Goal: Transaction & Acquisition: Purchase product/service

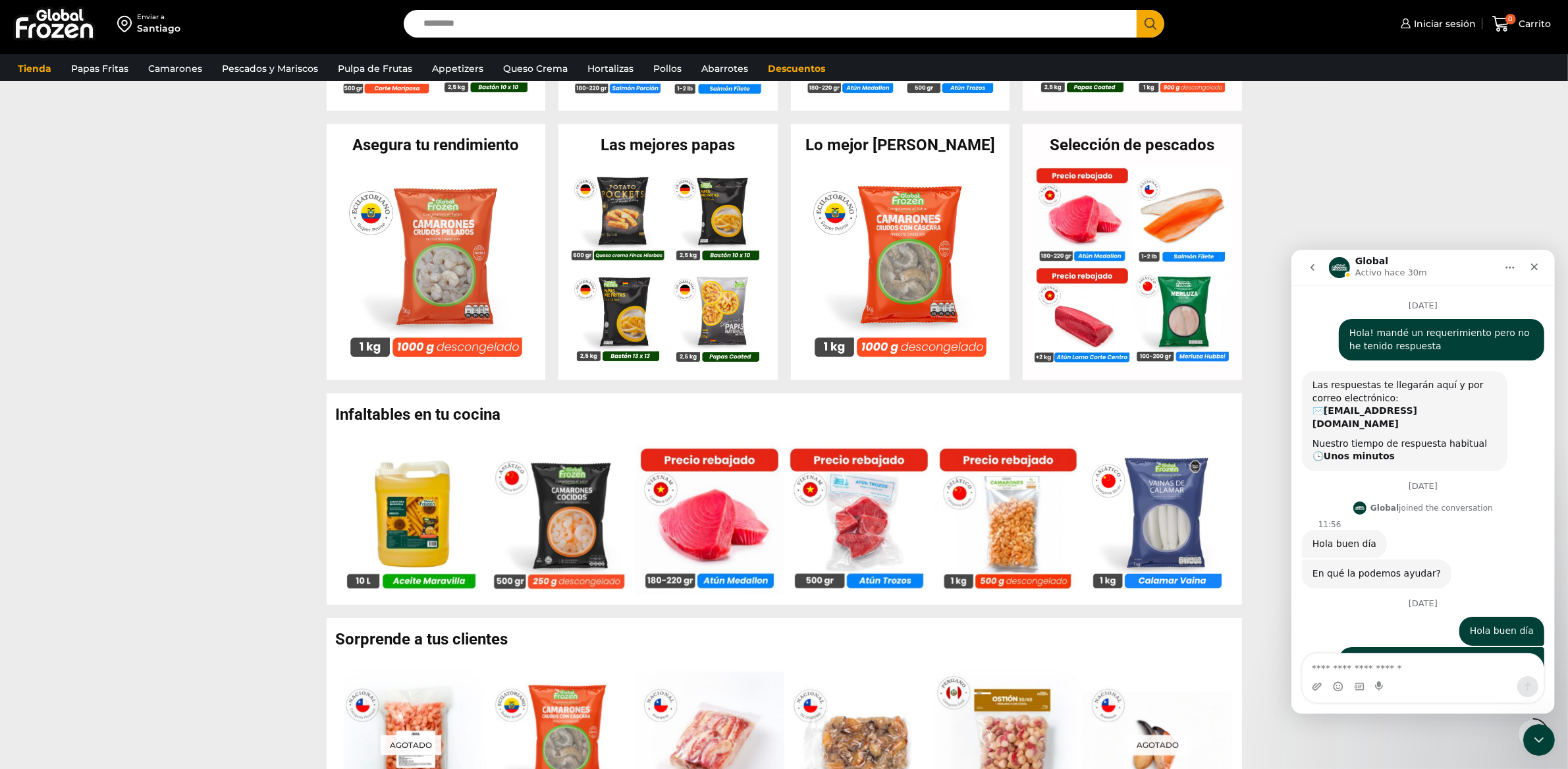
scroll to position [1, 0]
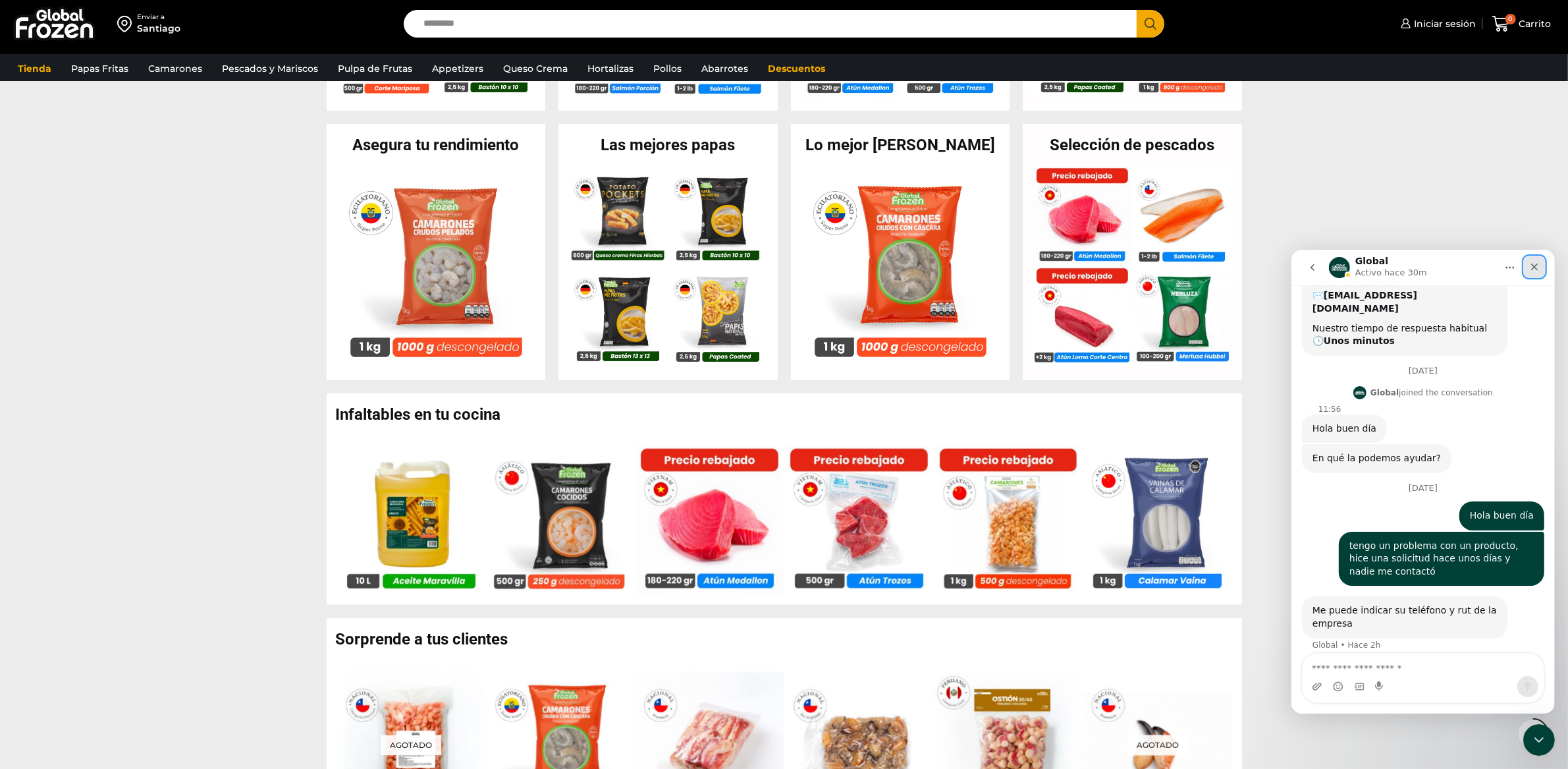
drag, startPoint x: 1531, startPoint y: 259, endPoint x: 2803, endPoint y: 252, distance: 1272.0
click at [1531, 259] on div "Cerrar" at bounding box center [1534, 266] width 23 height 23
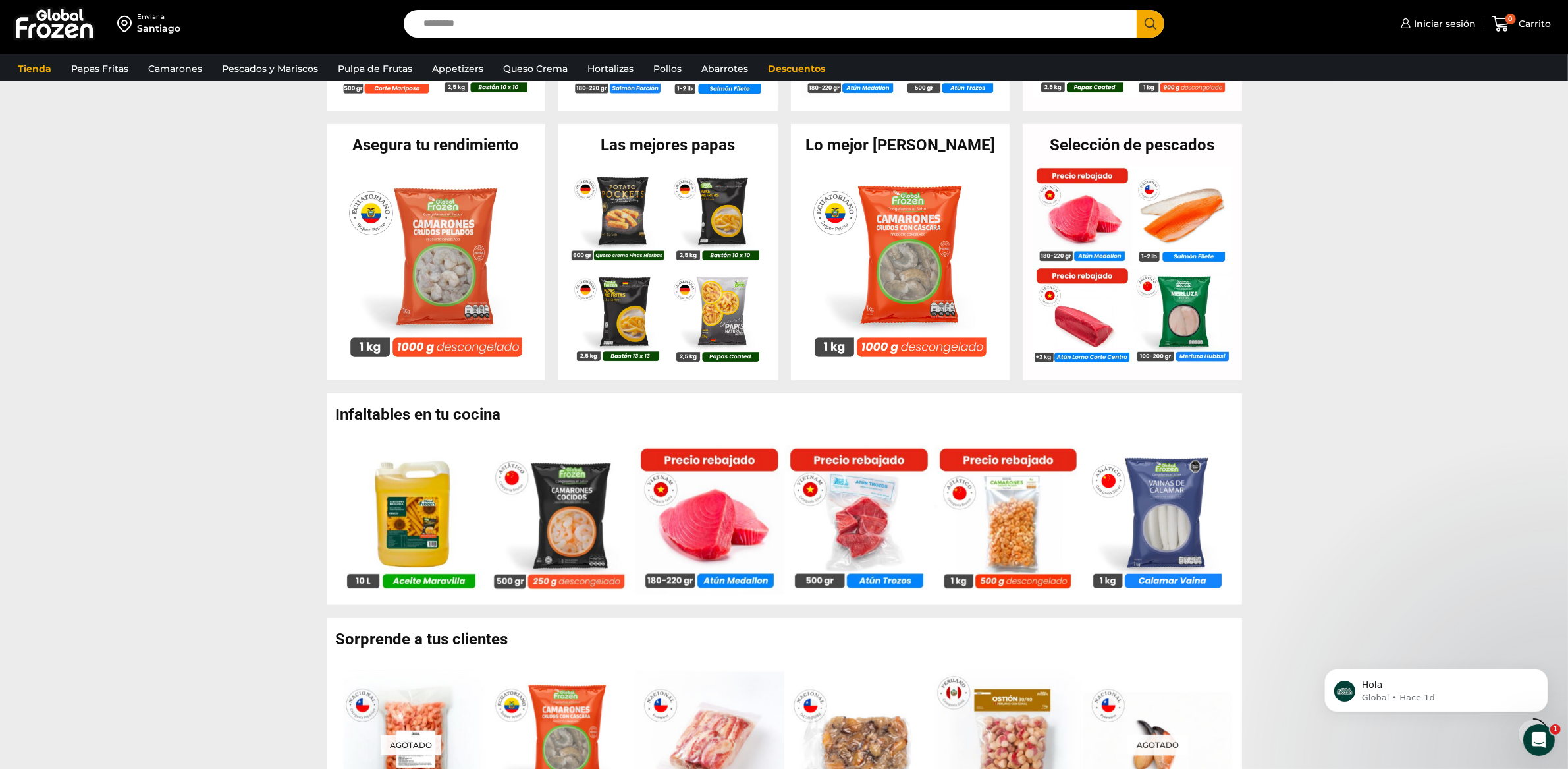
scroll to position [0, 0]
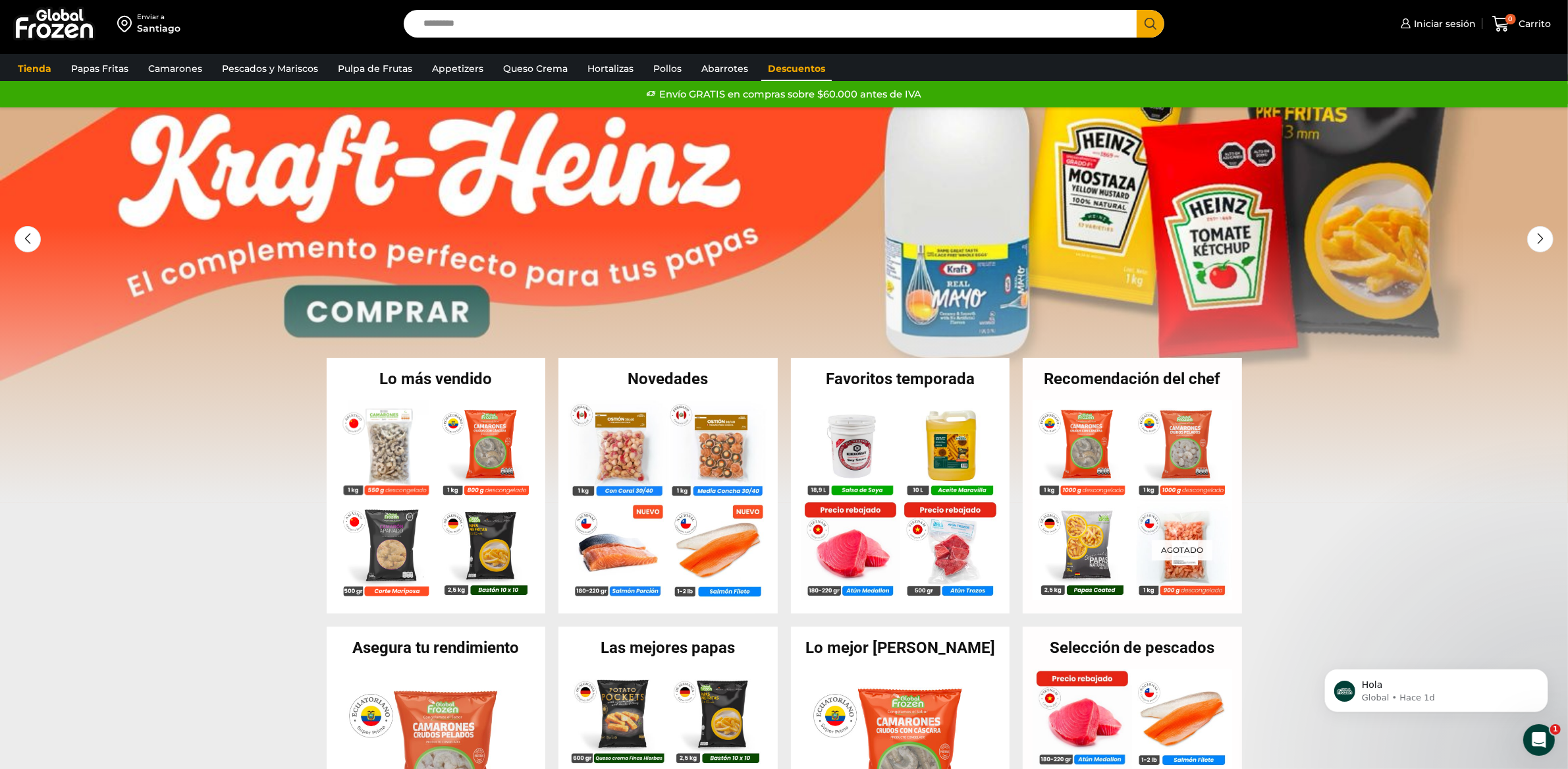
click at [780, 68] on link "Descuentos" at bounding box center [797, 68] width 71 height 25
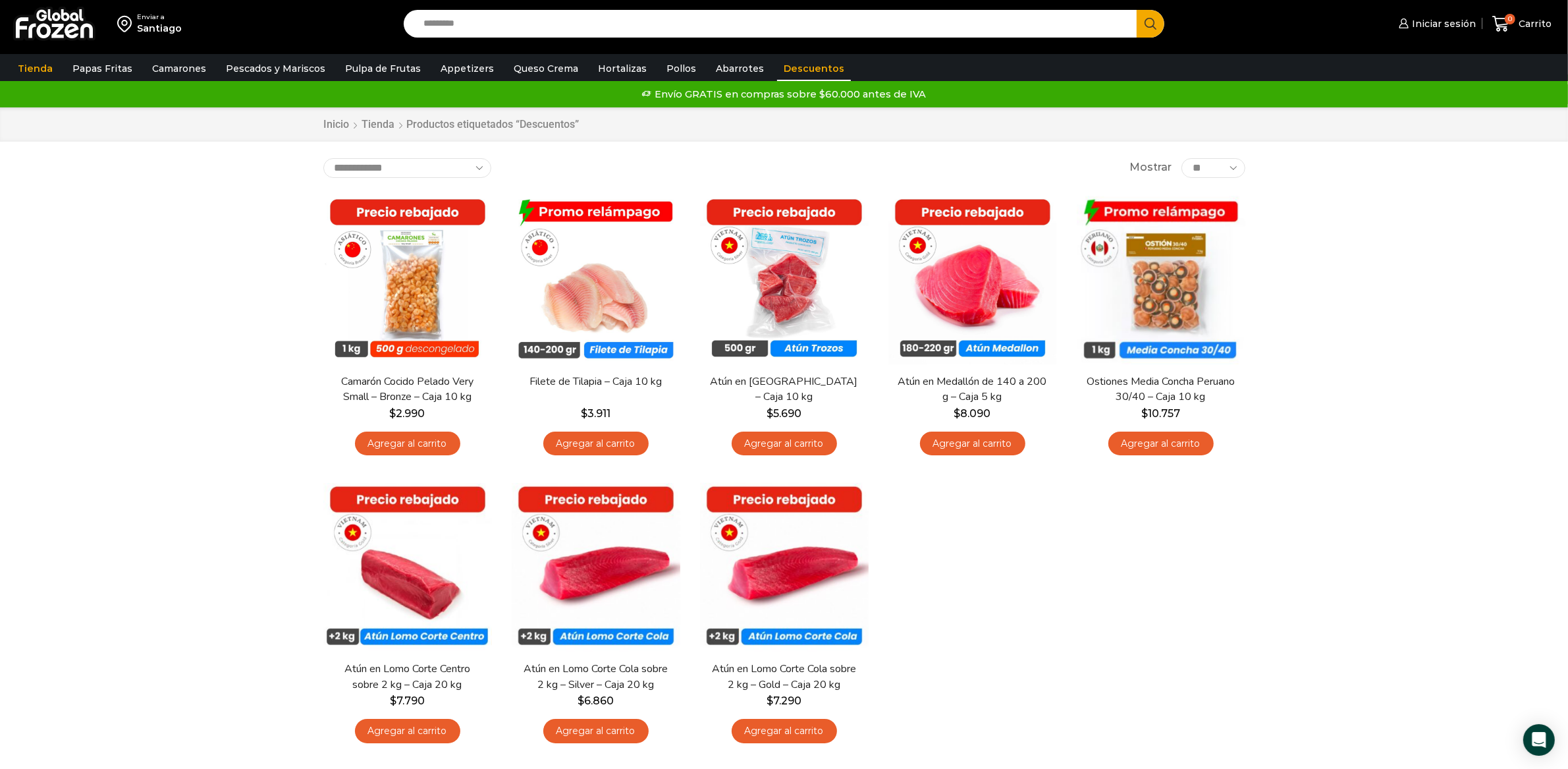
click at [463, 162] on select "**********" at bounding box center [407, 168] width 168 height 20
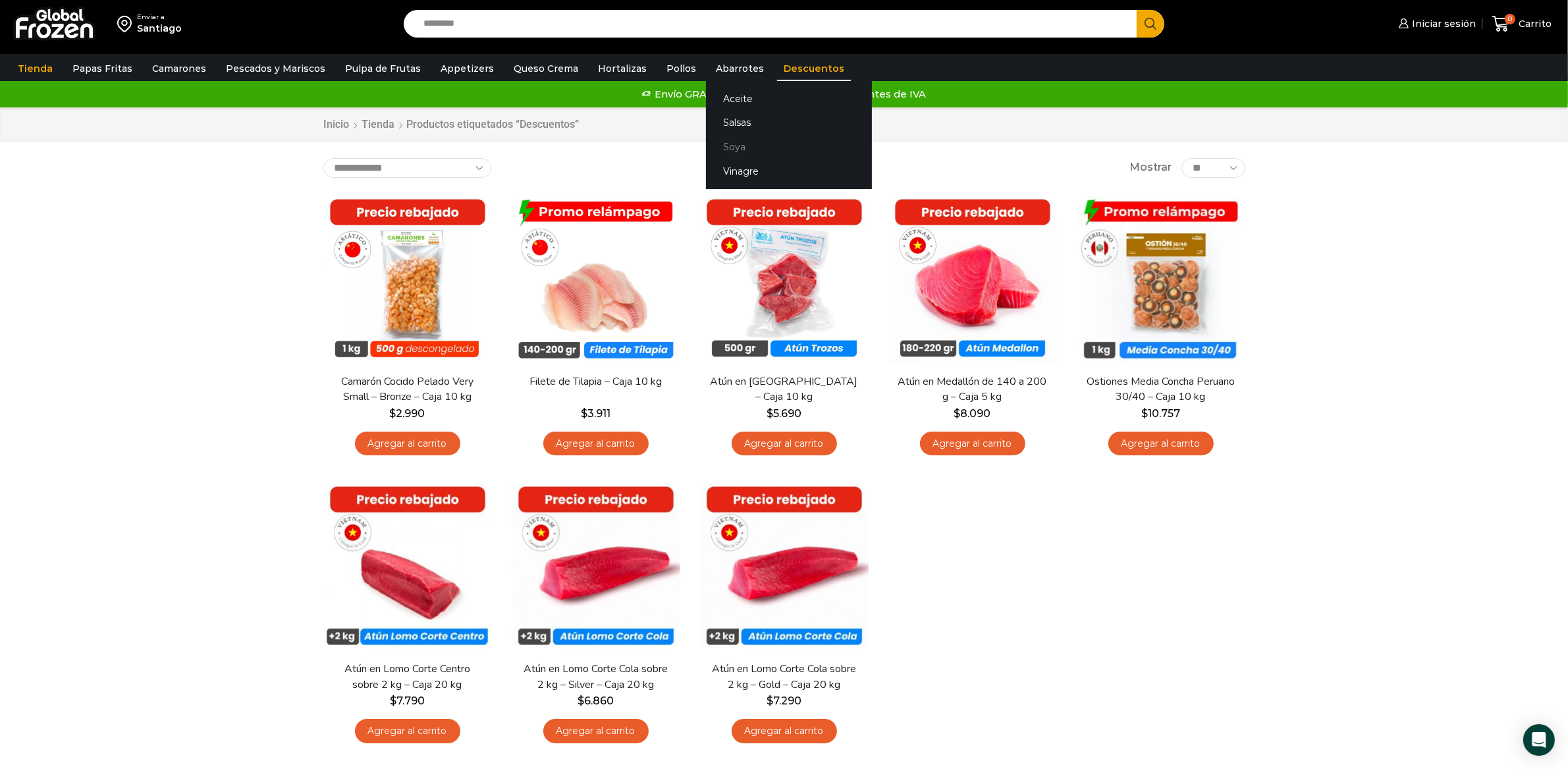
click at [731, 142] on link "Soya" at bounding box center [788, 147] width 166 height 24
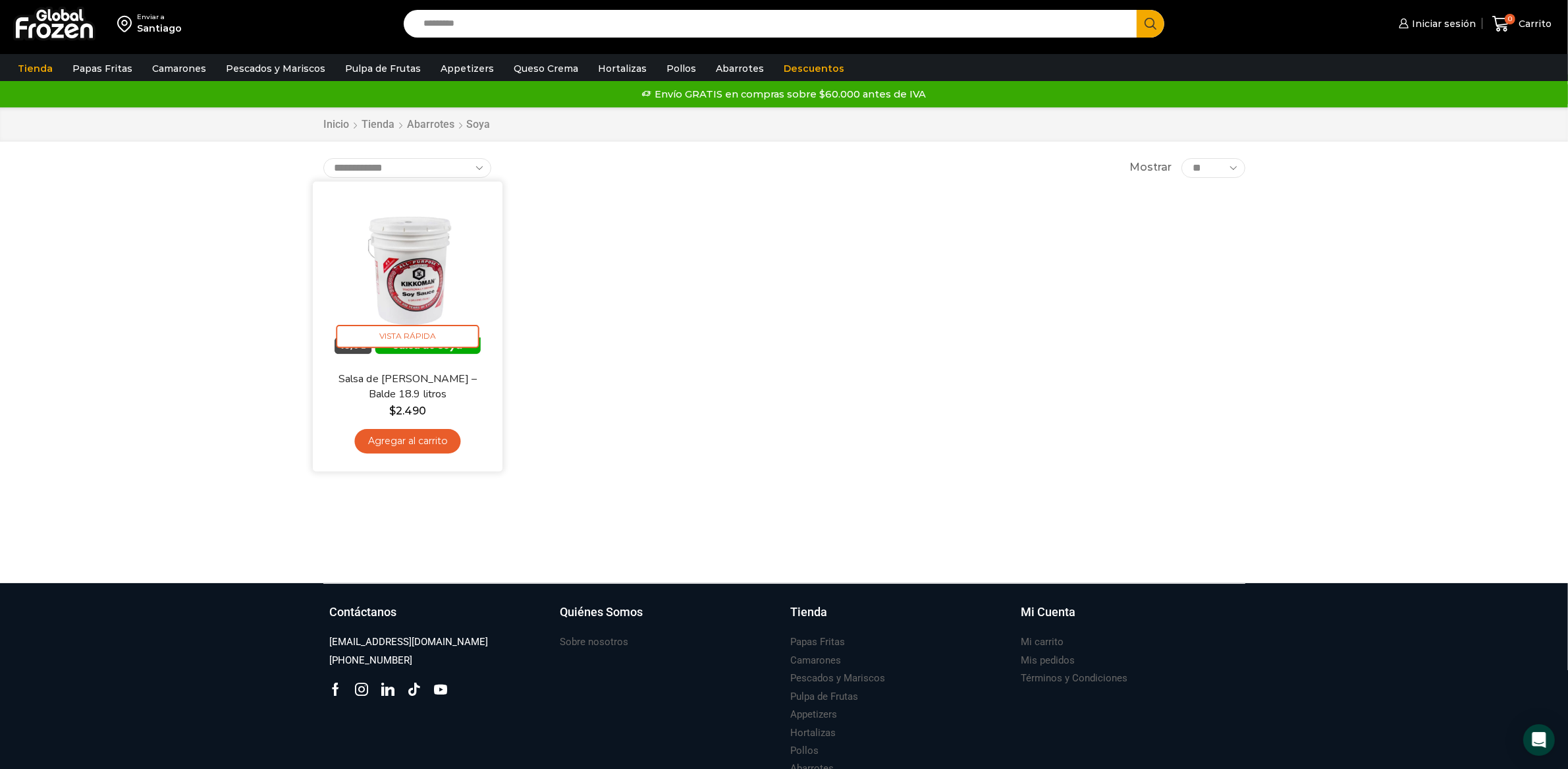
click at [431, 249] on img at bounding box center [407, 276] width 170 height 170
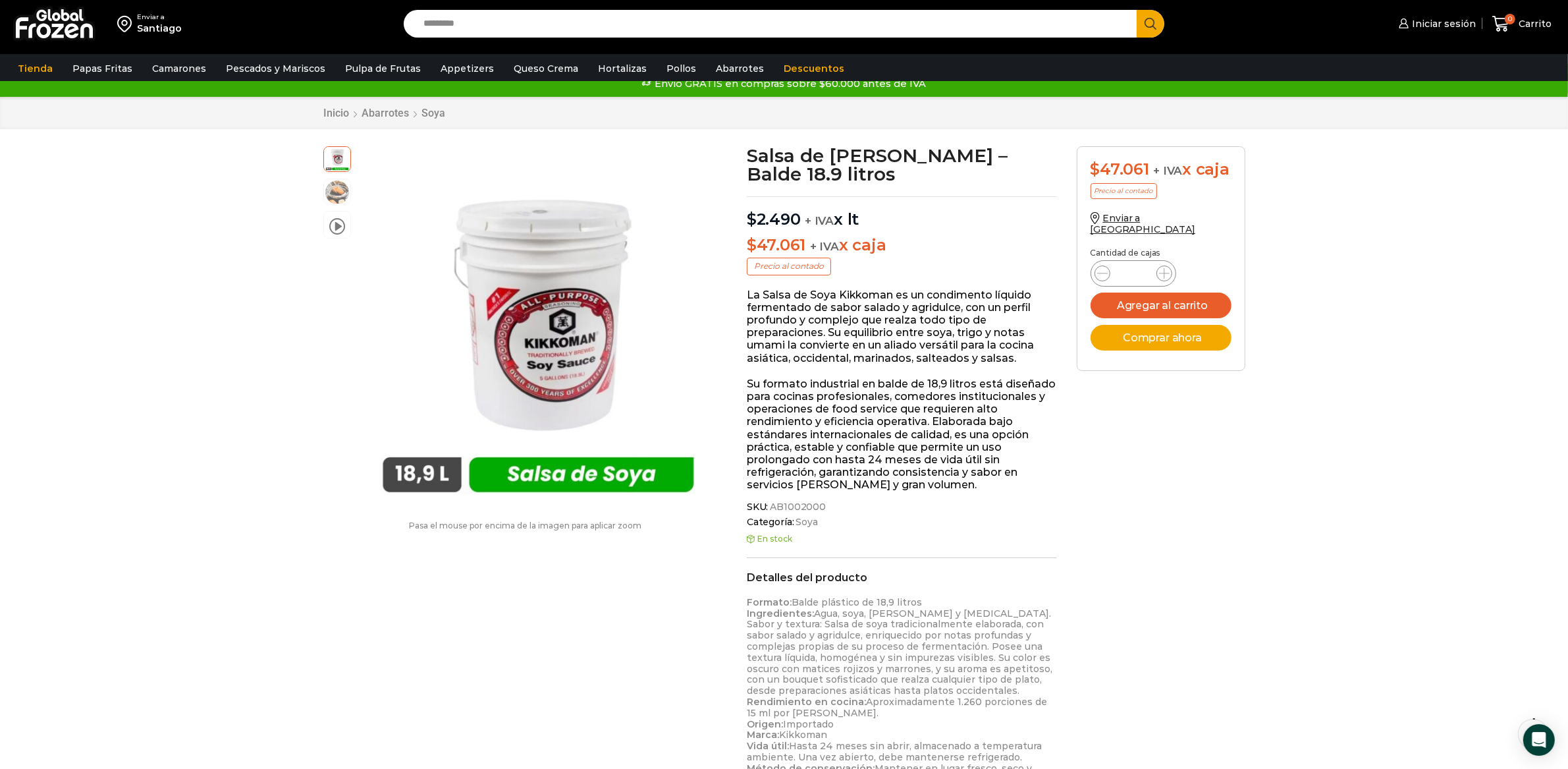
scroll to position [18, 0]
